Goal: Transaction & Acquisition: Obtain resource

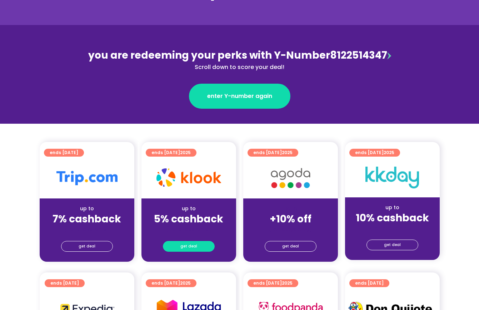
click at [197, 243] on link "get deal" at bounding box center [189, 246] width 52 height 11
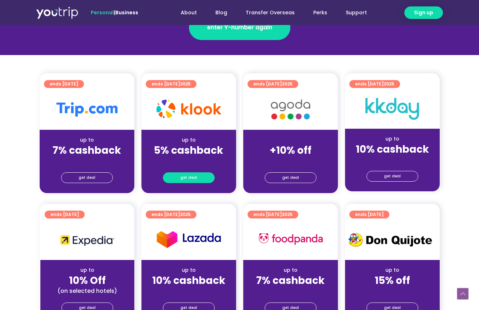
scroll to position [143, 0]
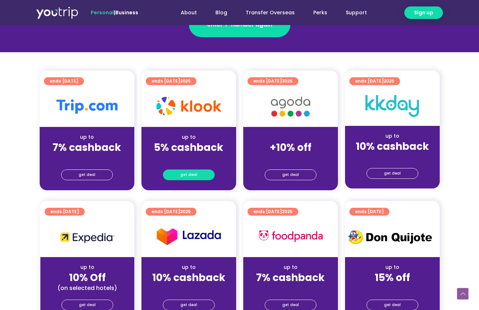
click at [198, 175] on link "get deal" at bounding box center [189, 174] width 52 height 11
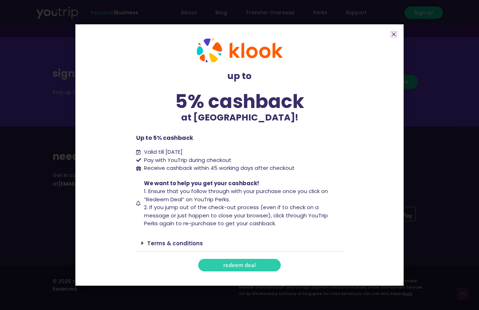
scroll to position [851, 0]
click at [178, 244] on link "Terms & conditions" at bounding box center [175, 242] width 56 height 7
